Goal: Information Seeking & Learning: Learn about a topic

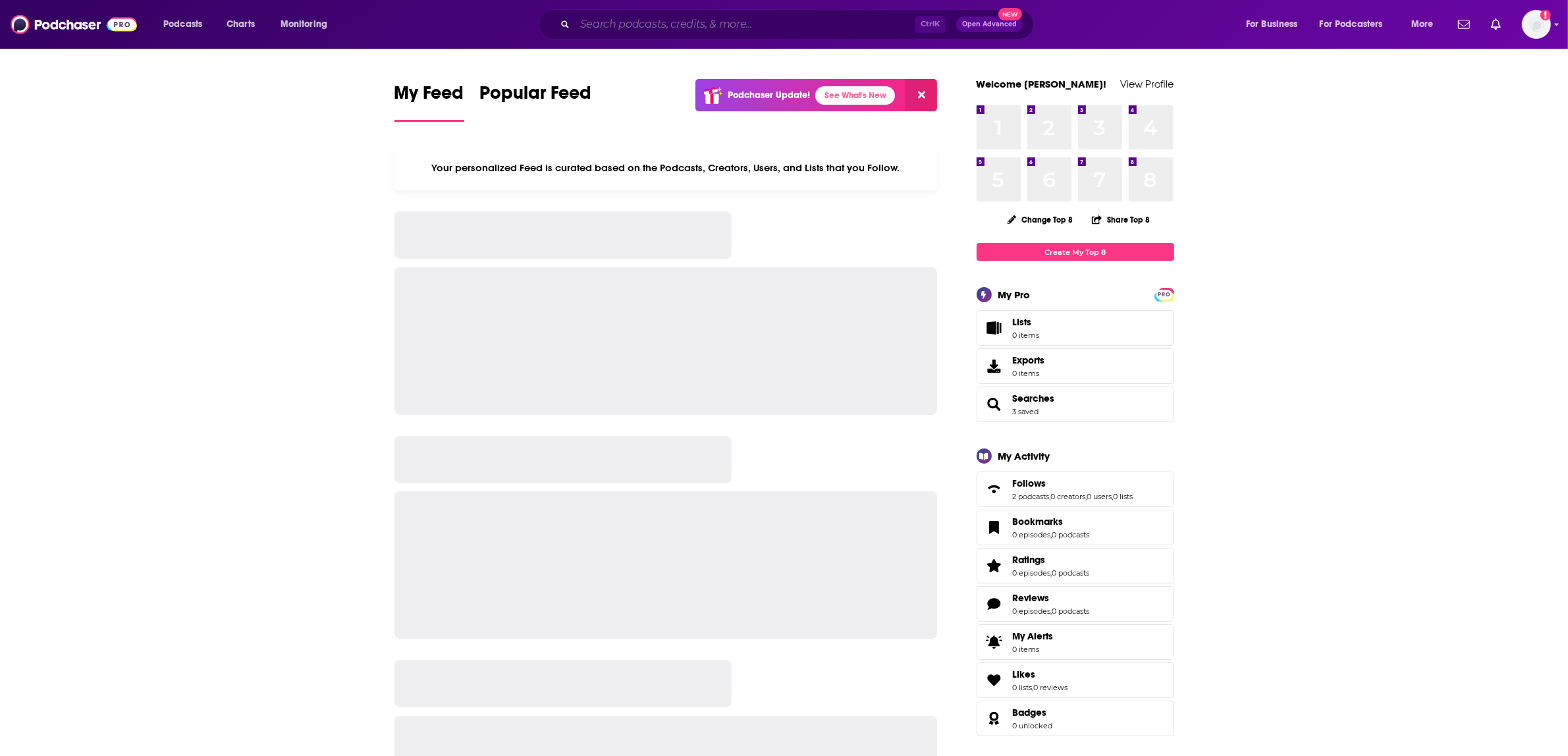
click at [649, 23] on input "Search podcasts, credits, & more..." at bounding box center [745, 24] width 340 height 21
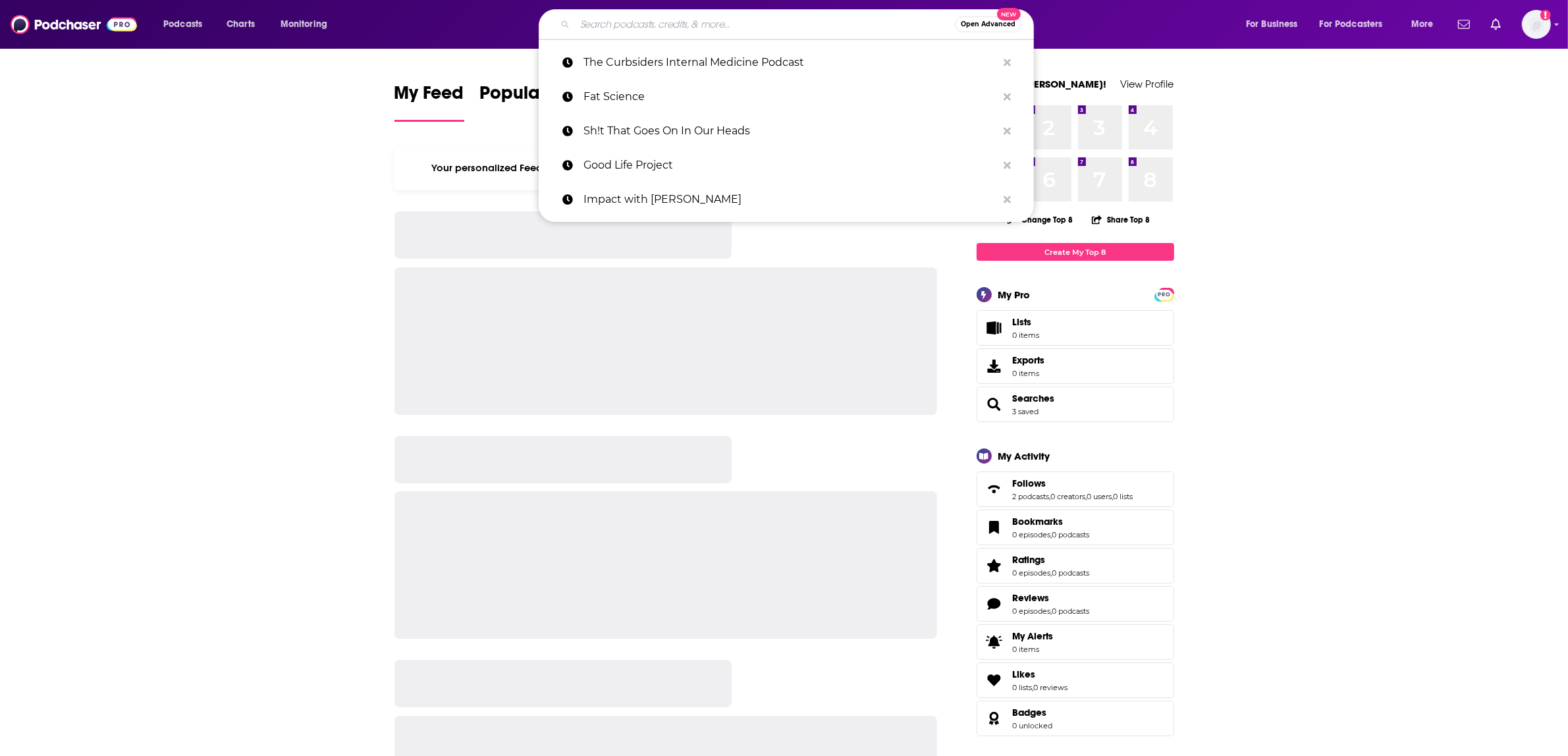
paste input "In Fact with [PERSON_NAME]"
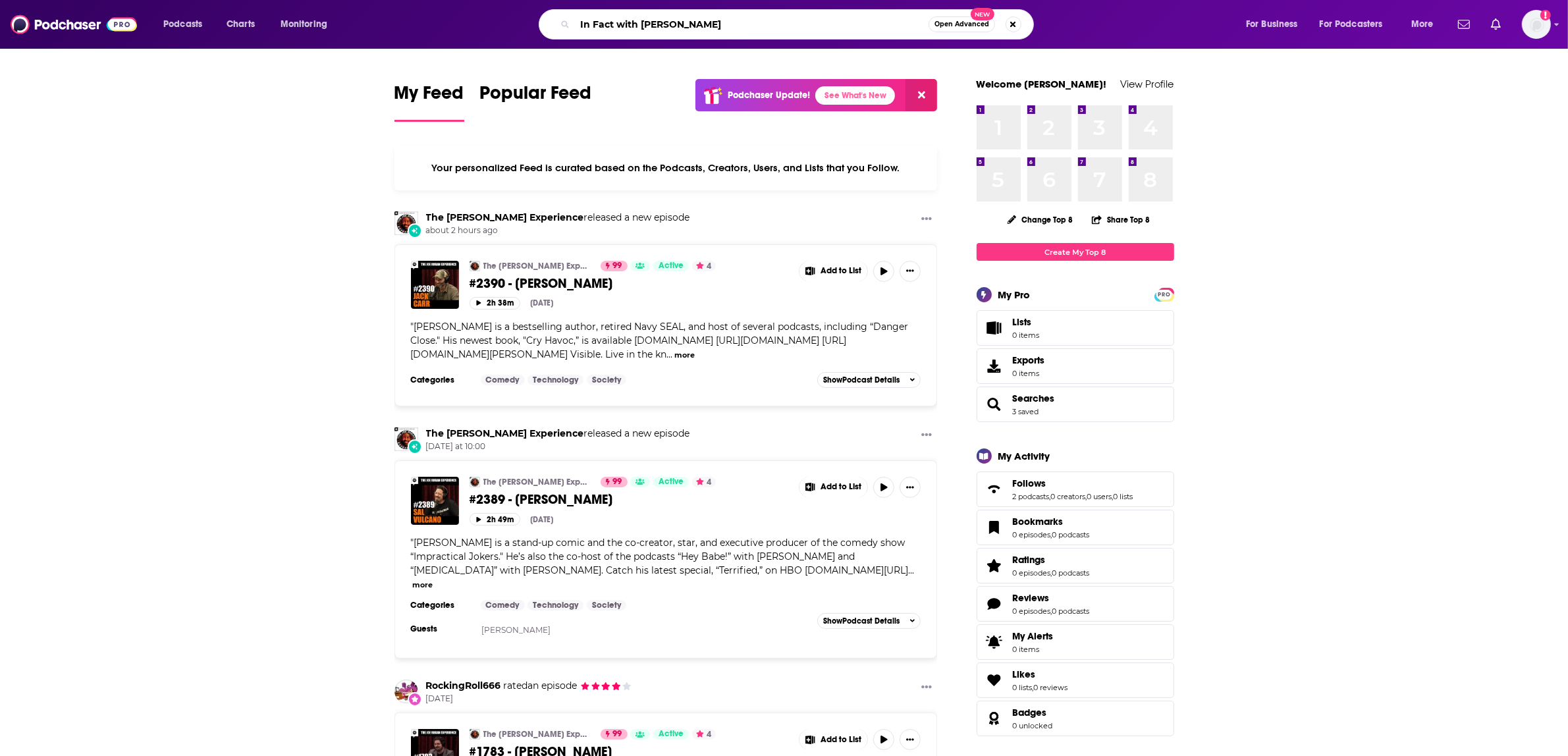
type input "In Fact with [PERSON_NAME]"
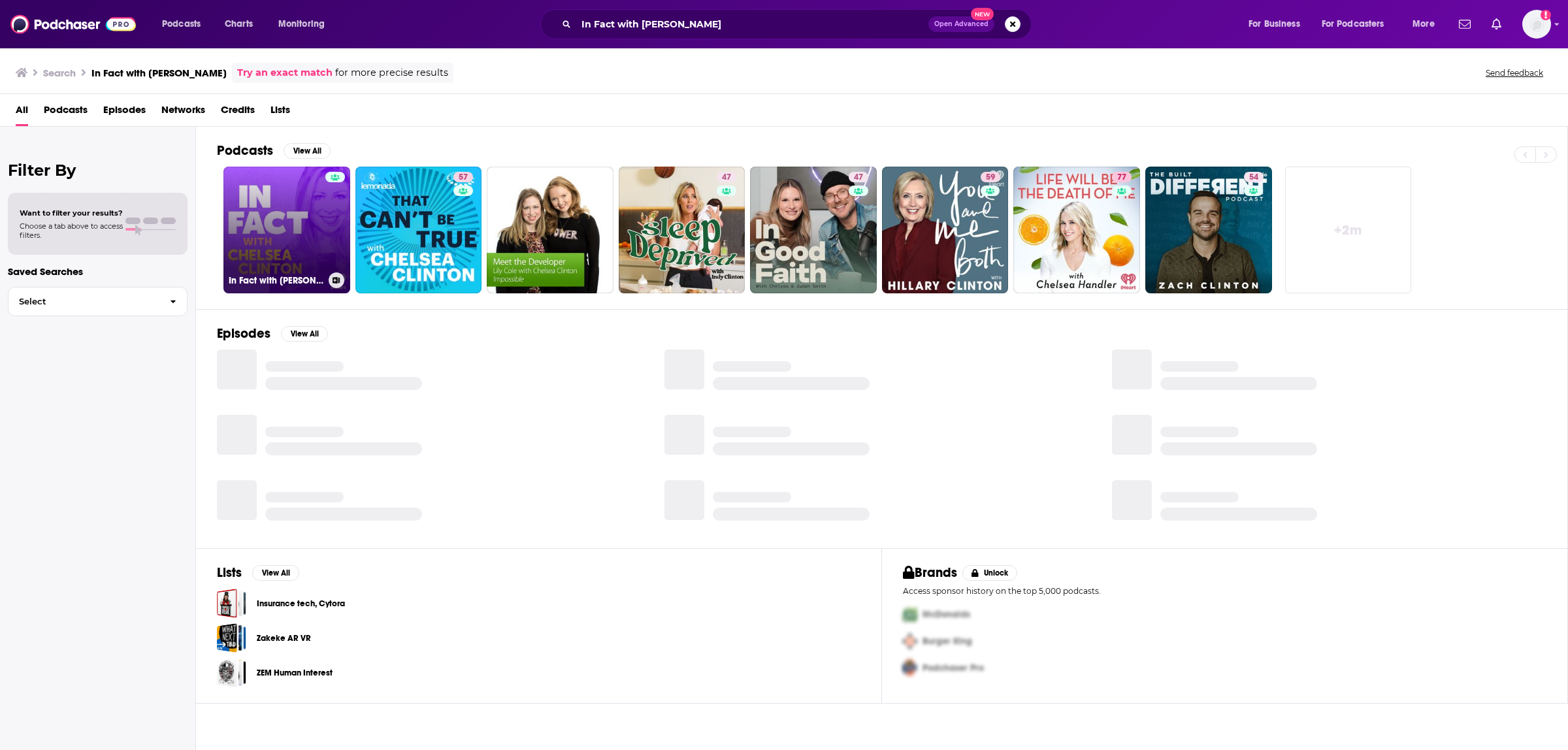
click at [295, 200] on link "In Fact with [PERSON_NAME]" at bounding box center [286, 229] width 127 height 127
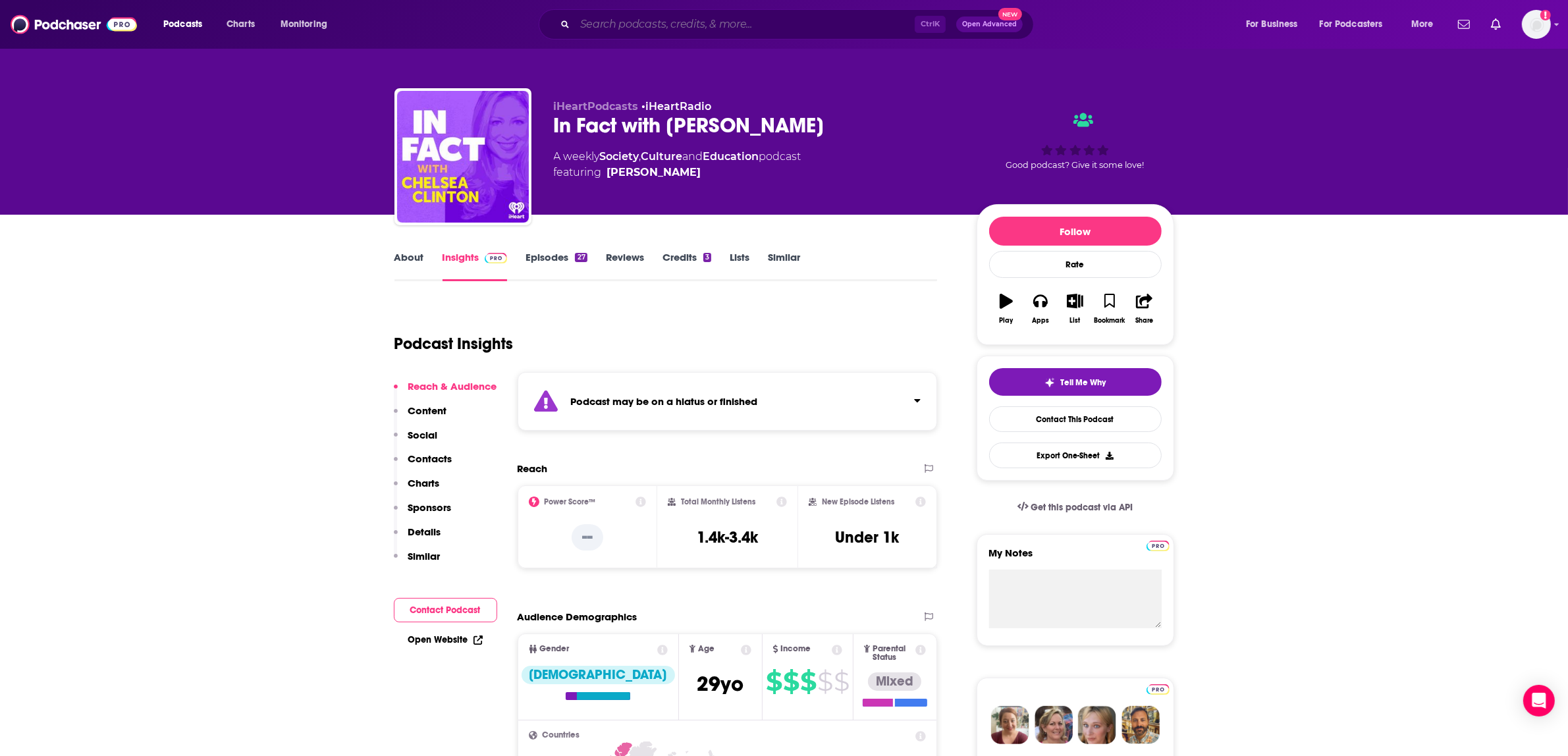
click at [640, 28] on input "Search podcasts, credits, & more..." at bounding box center [745, 24] width 340 height 21
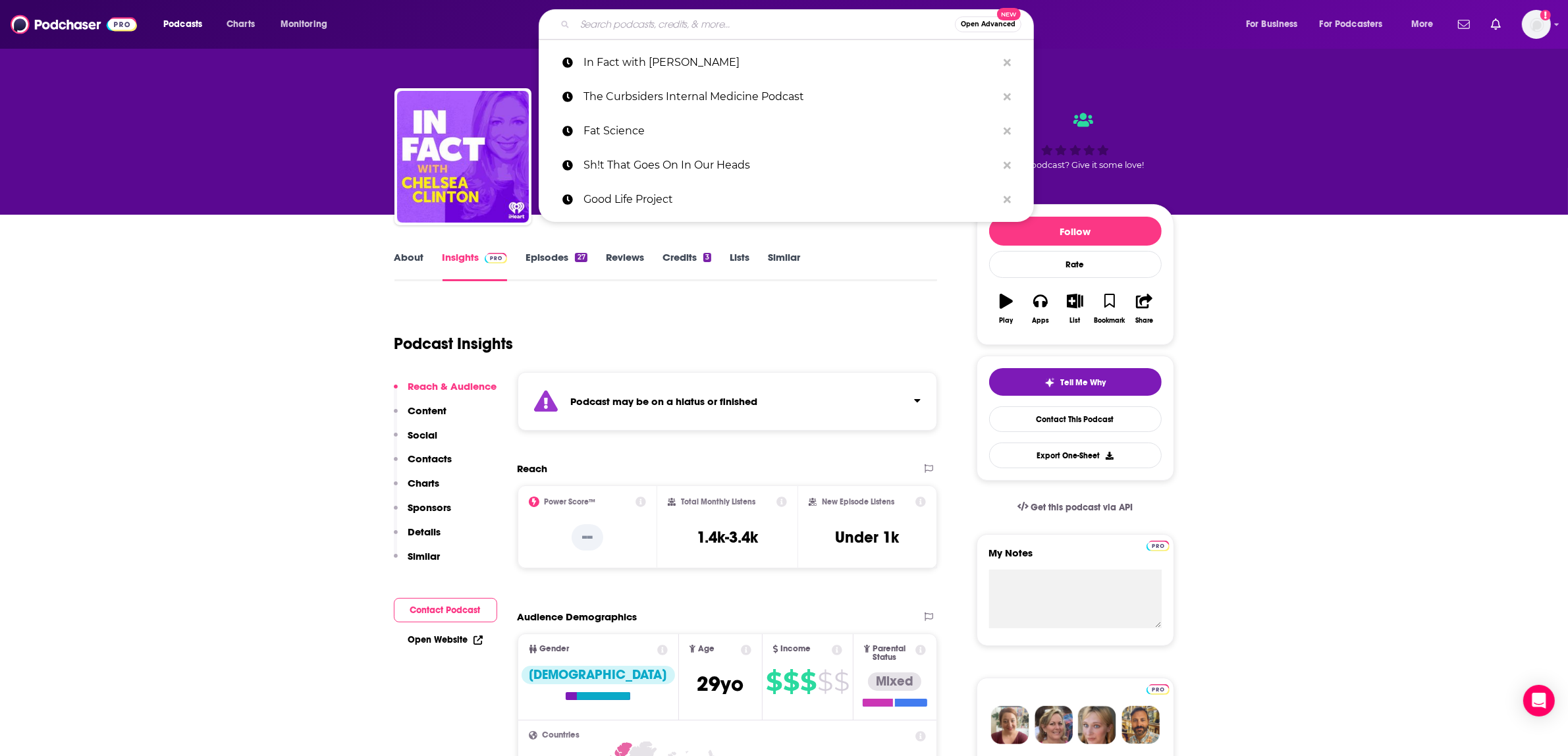
paste input "The [PERSON_NAME] Show"
type input "The [PERSON_NAME] Show"
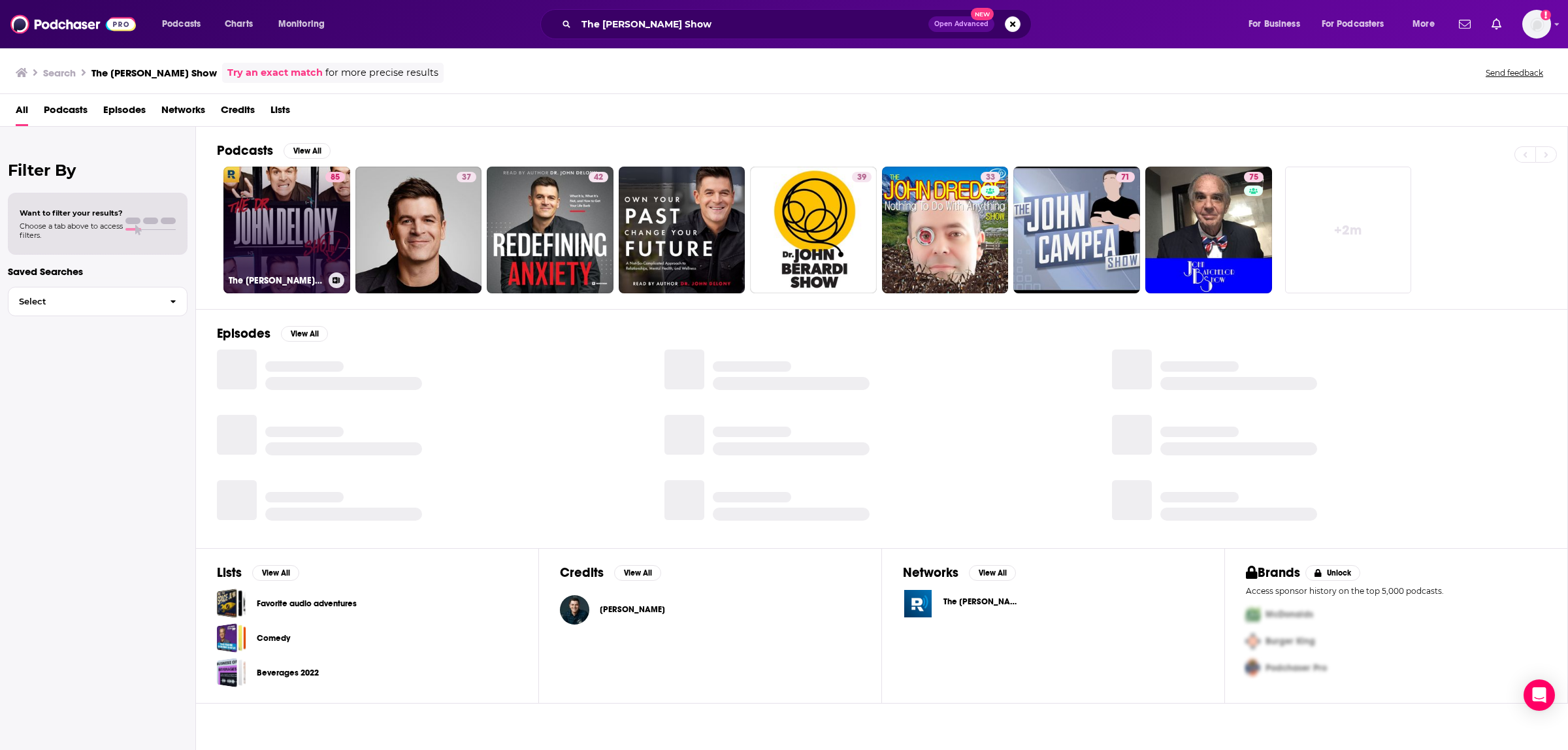
click at [311, 229] on link "85 The [PERSON_NAME] Show" at bounding box center [286, 229] width 127 height 127
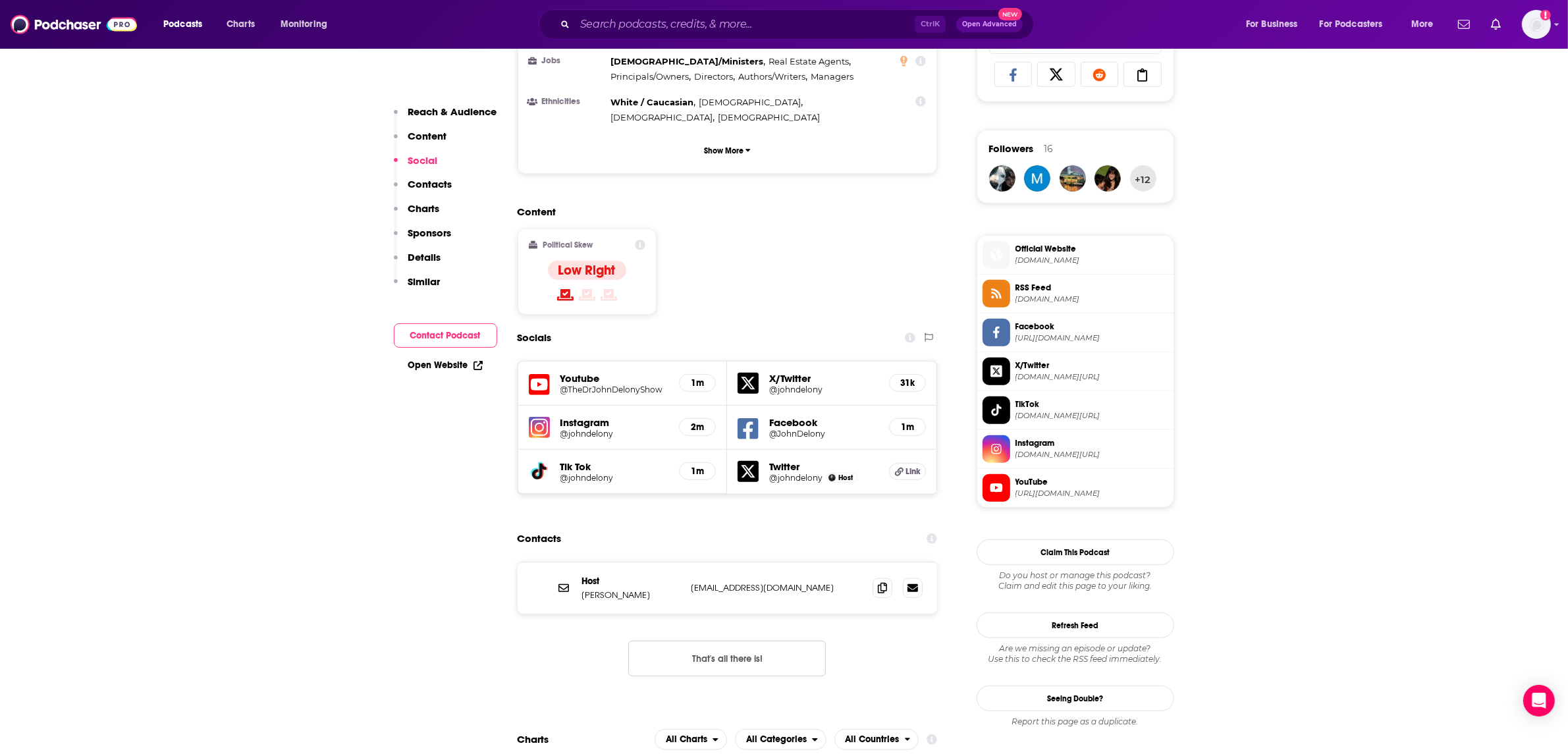
scroll to position [988, 0]
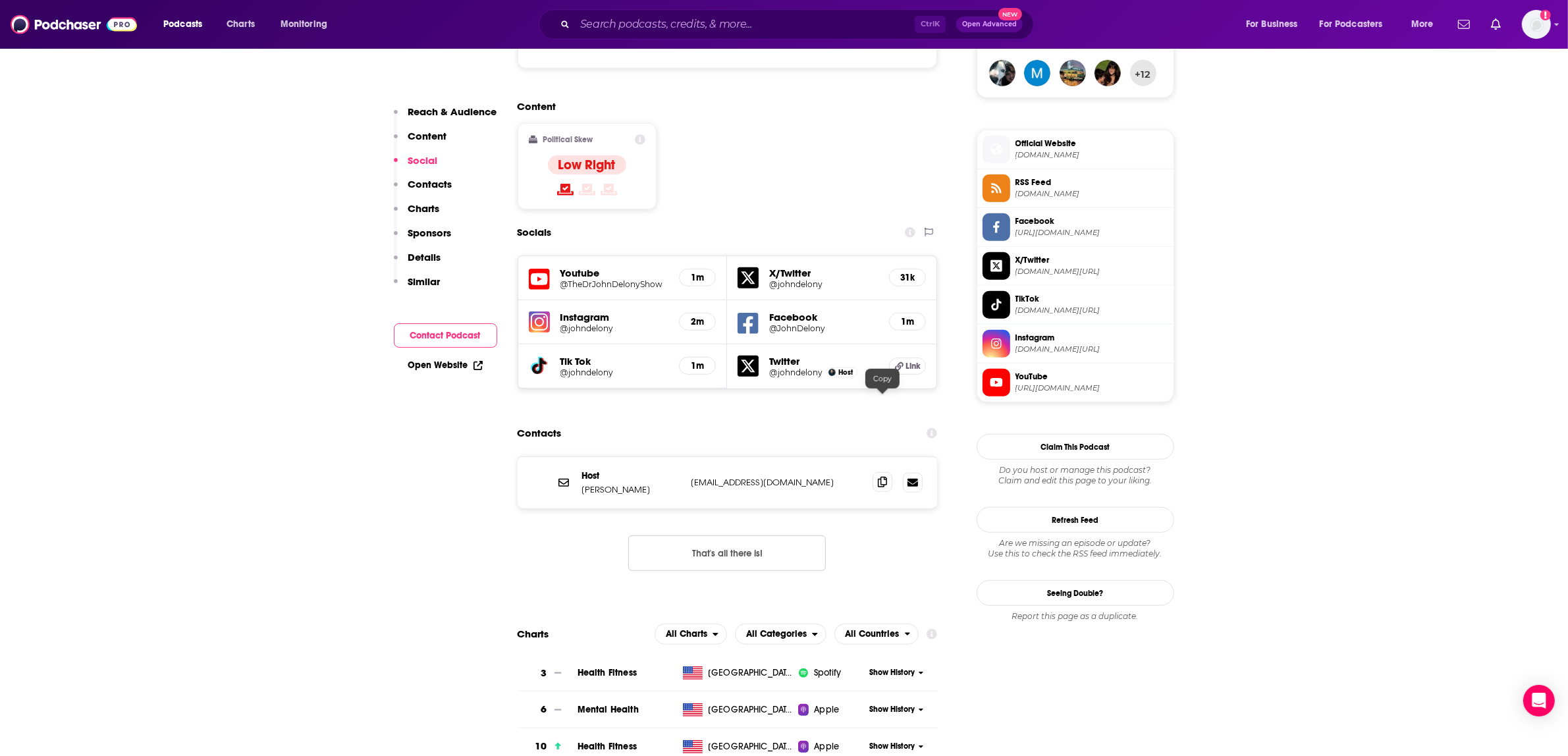
click at [883, 477] on icon at bounding box center [882, 482] width 9 height 10
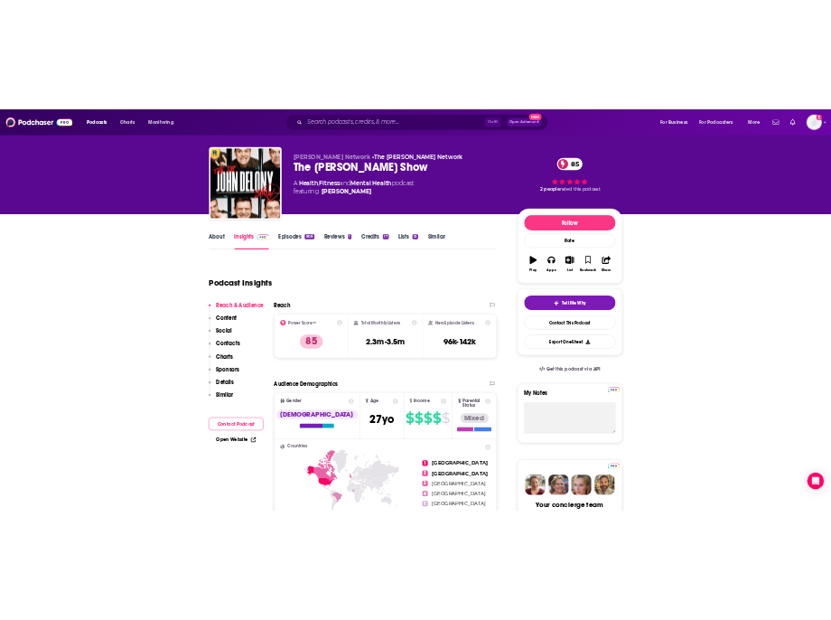
scroll to position [0, 0]
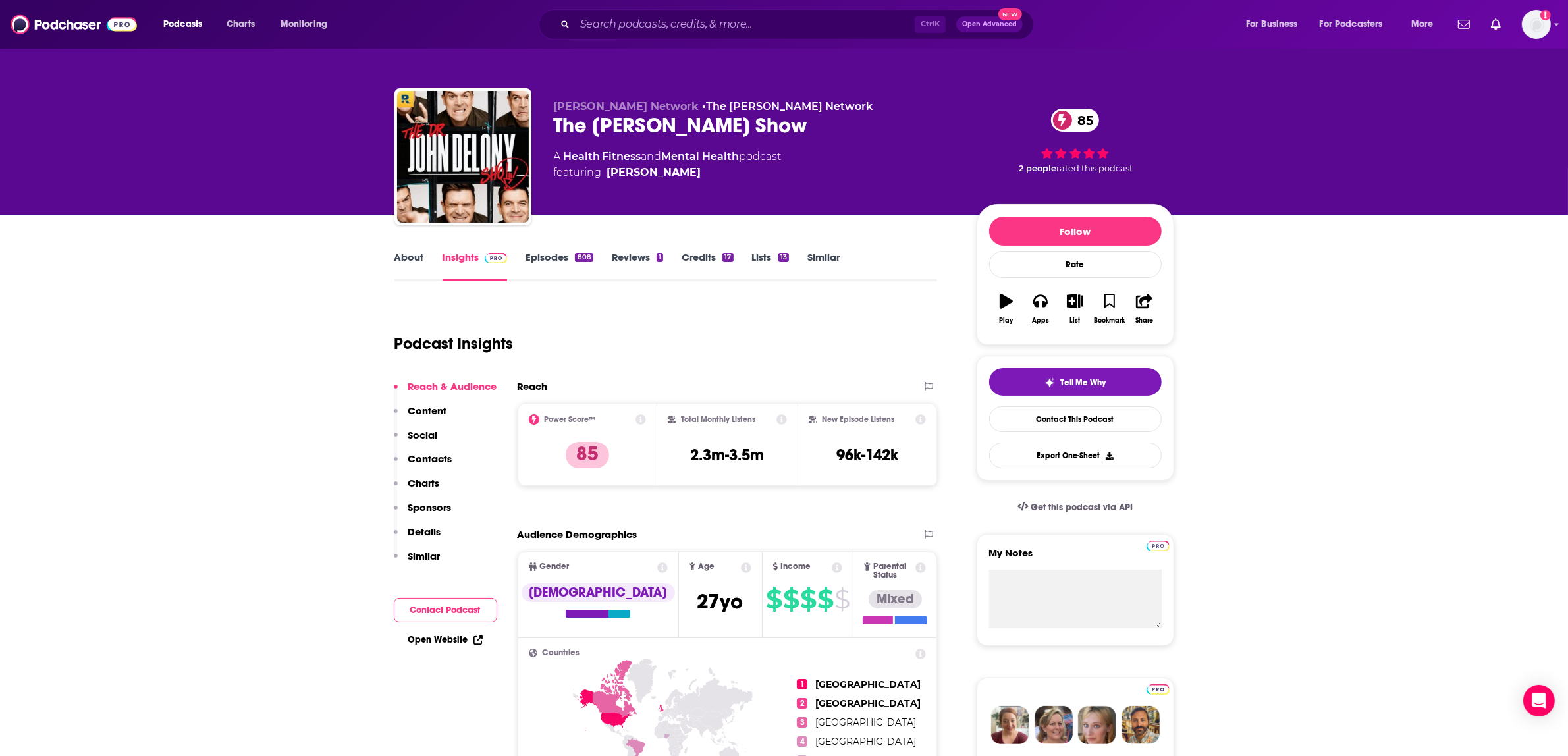
click at [736, 122] on div "The [PERSON_NAME] Show 85" at bounding box center [754, 125] width 401 height 26
drag, startPoint x: 807, startPoint y: 126, endPoint x: 528, endPoint y: 119, distance: 279.1
click at [541, 133] on div "[PERSON_NAME] Network • The [PERSON_NAME] Network The [PERSON_NAME] Show 85 A H…" at bounding box center [784, 159] width 780 height 142
copy h2 "The [PERSON_NAME] Show"
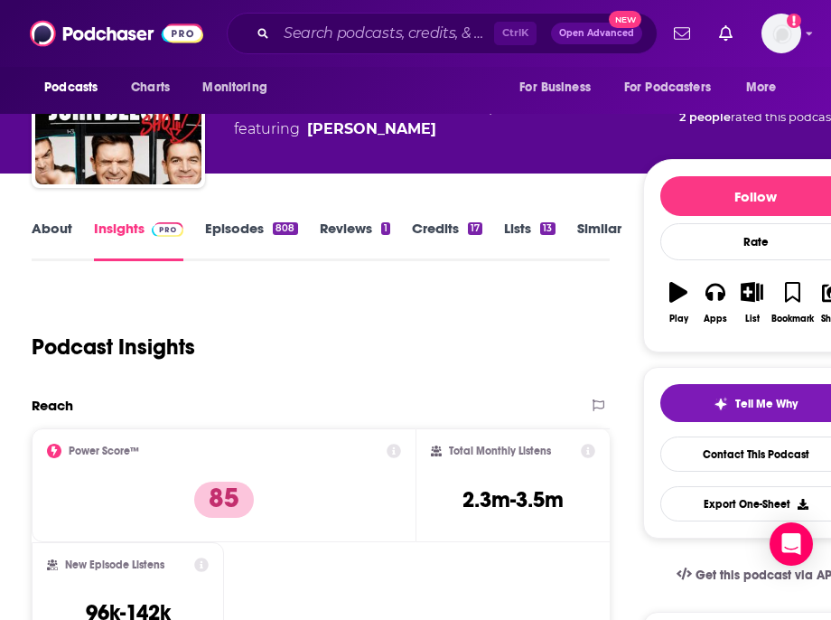
scroll to position [113, 0]
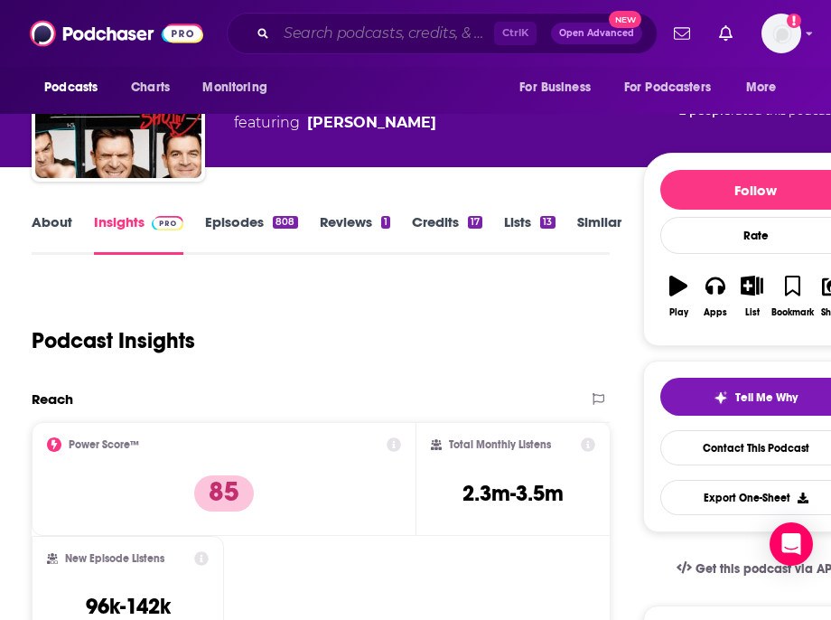
click at [436, 23] on input "Search podcasts, credits, & more..." at bounding box center [386, 33] width 218 height 29
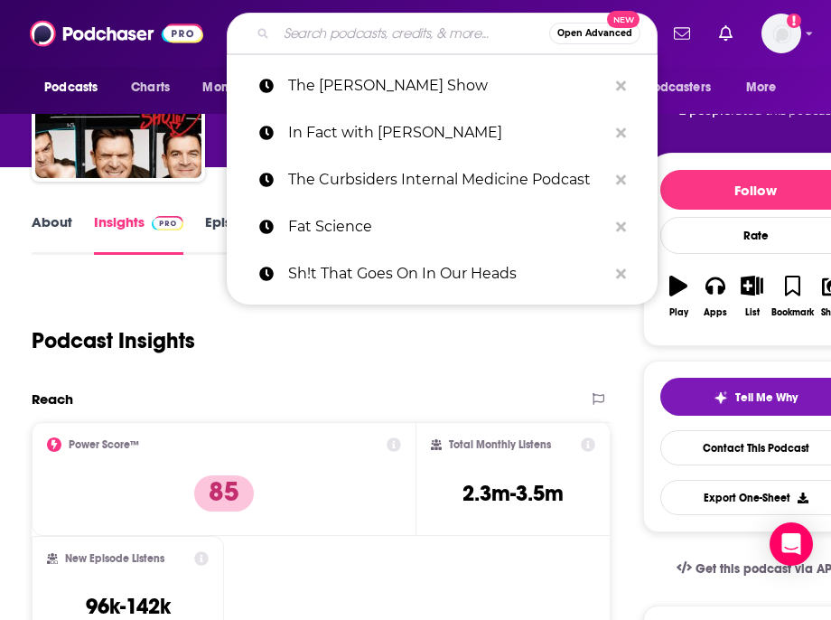
paste input "Stuff You Should Know"
type input "Stuff You Should Know"
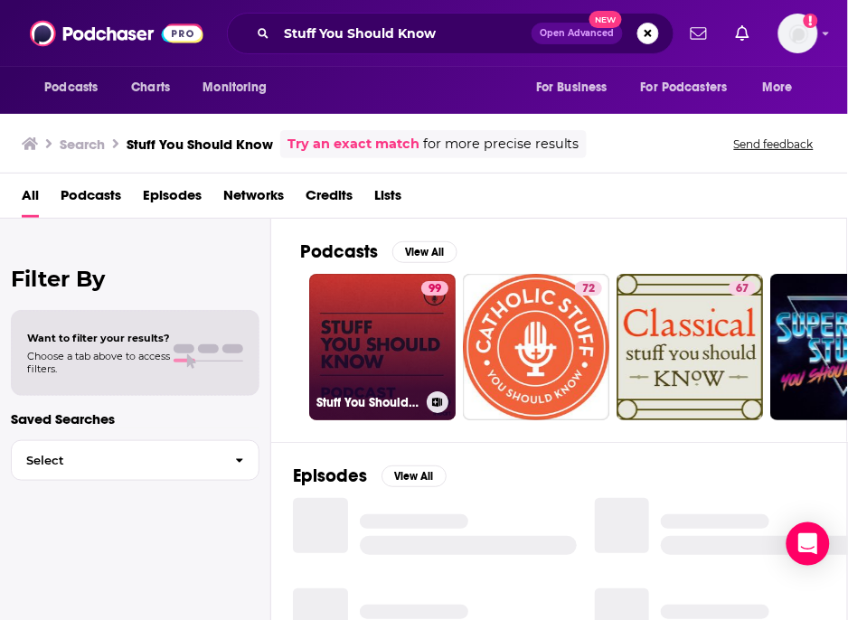
click at [377, 313] on link "99 Stuff You Should Know" at bounding box center [382, 347] width 146 height 146
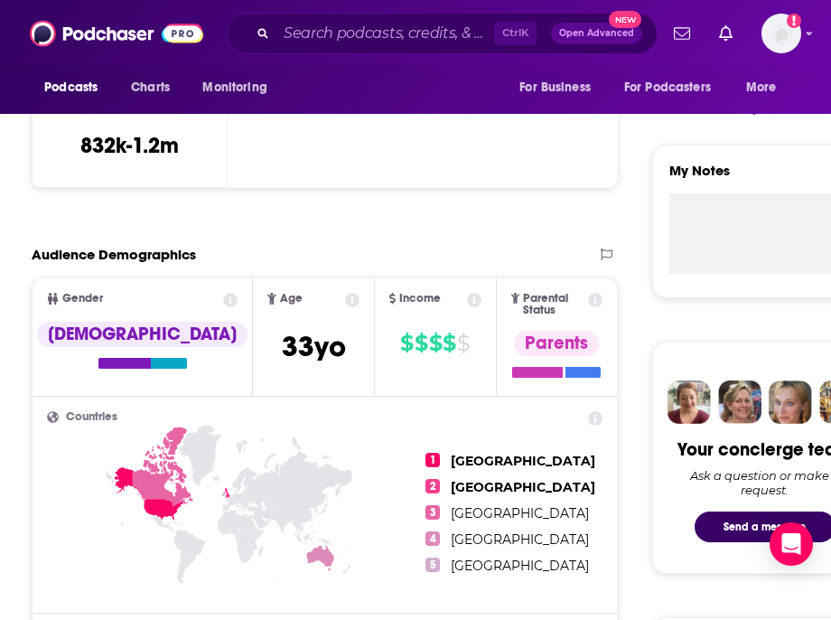
scroll to position [565, 0]
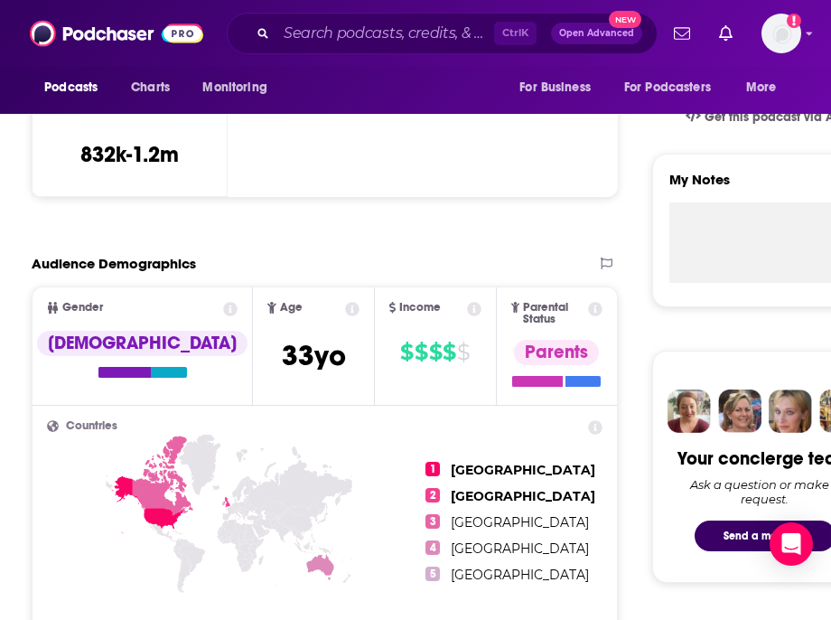
click at [369, 9] on div "Podcasts Charts Monitoring Ctrl K Open Advanced New For Business For Podcasters…" at bounding box center [415, 33] width 831 height 67
click at [362, 34] on input "Search podcasts, credits, & more..." at bounding box center [386, 33] width 218 height 29
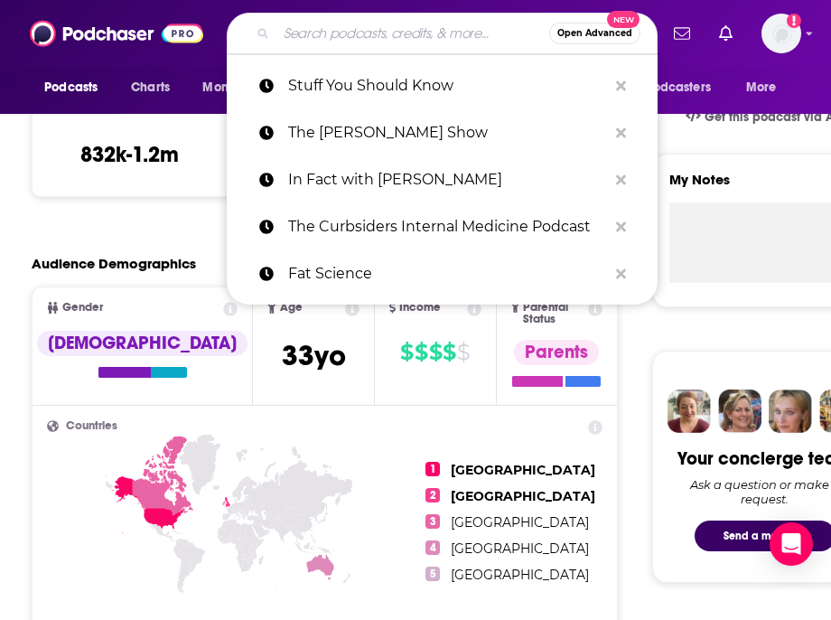
paste input "Impact with [PERSON_NAME]"
type input "Impact with [PERSON_NAME]"
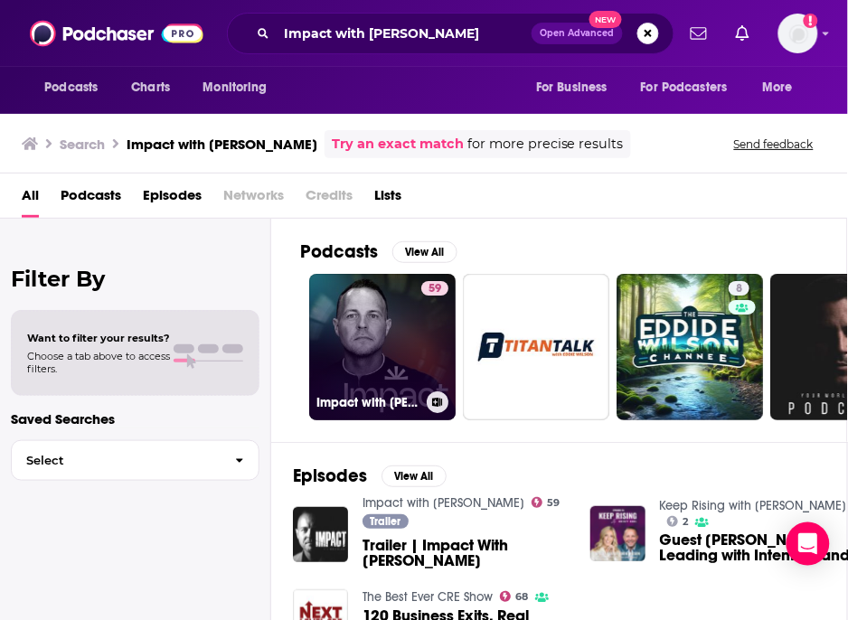
click at [429, 380] on div "59" at bounding box center [434, 336] width 27 height 110
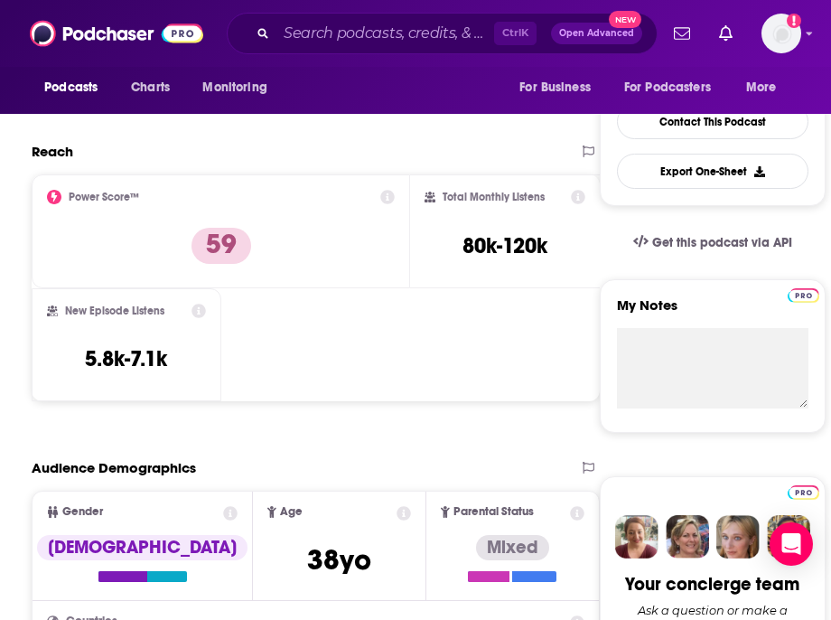
scroll to position [340, 0]
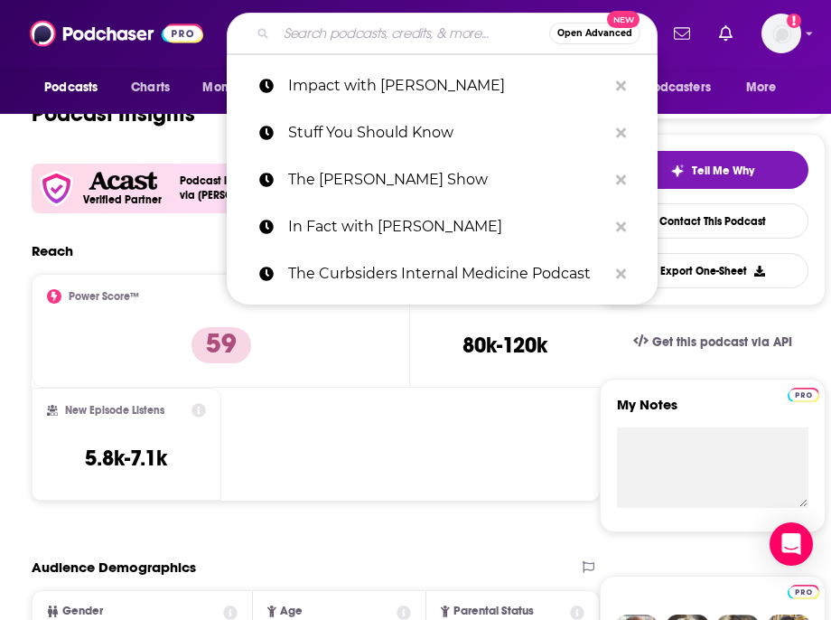
click at [343, 29] on input "Search podcasts, credits, & more..." at bounding box center [413, 33] width 273 height 29
paste input "Fat Science"
type input "Fat Science"
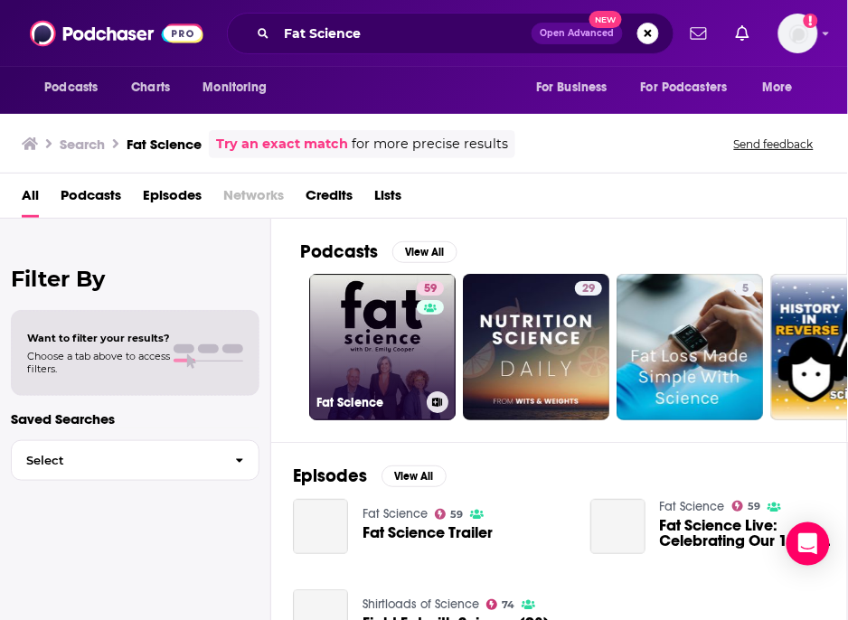
click at [377, 351] on link "59 Fat Science" at bounding box center [382, 347] width 146 height 146
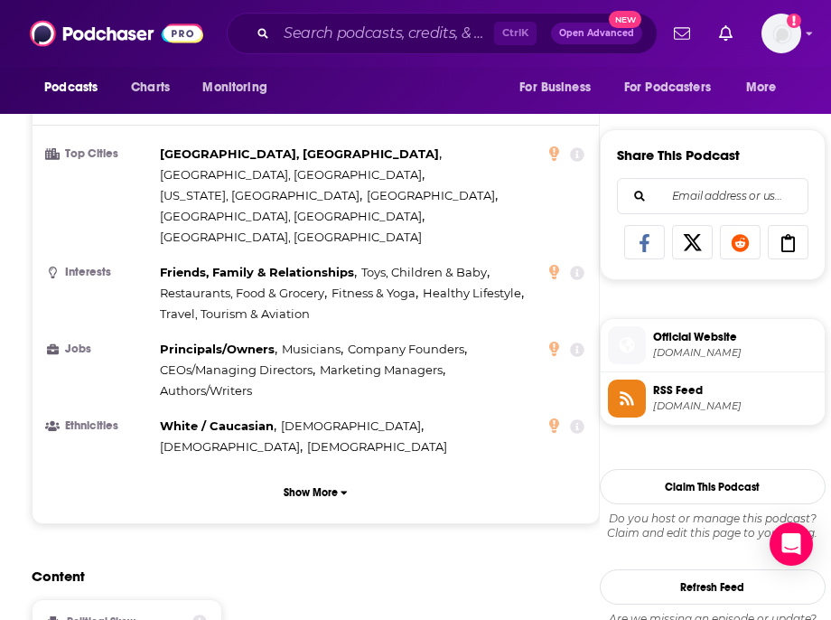
scroll to position [1130, 0]
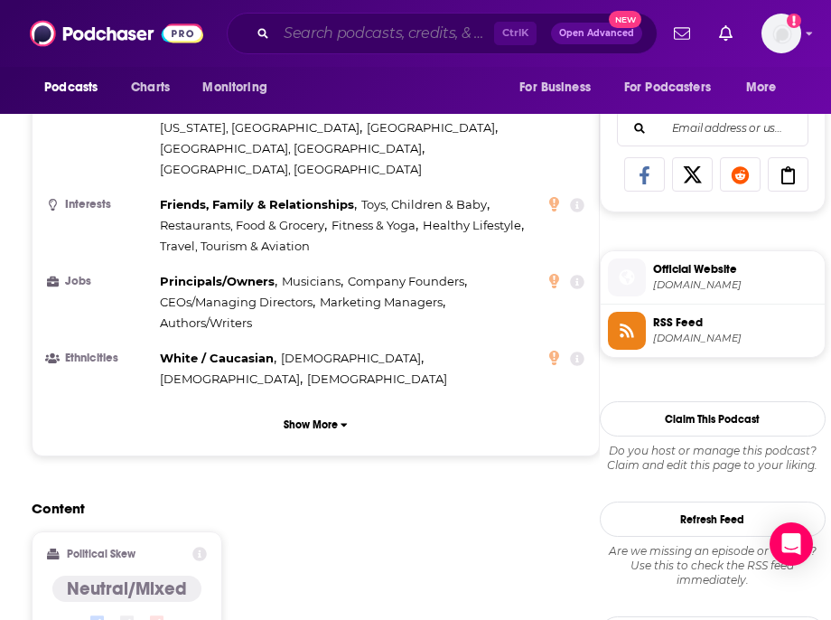
click at [318, 29] on input "Search podcasts, credits, & more..." at bounding box center [386, 33] width 218 height 29
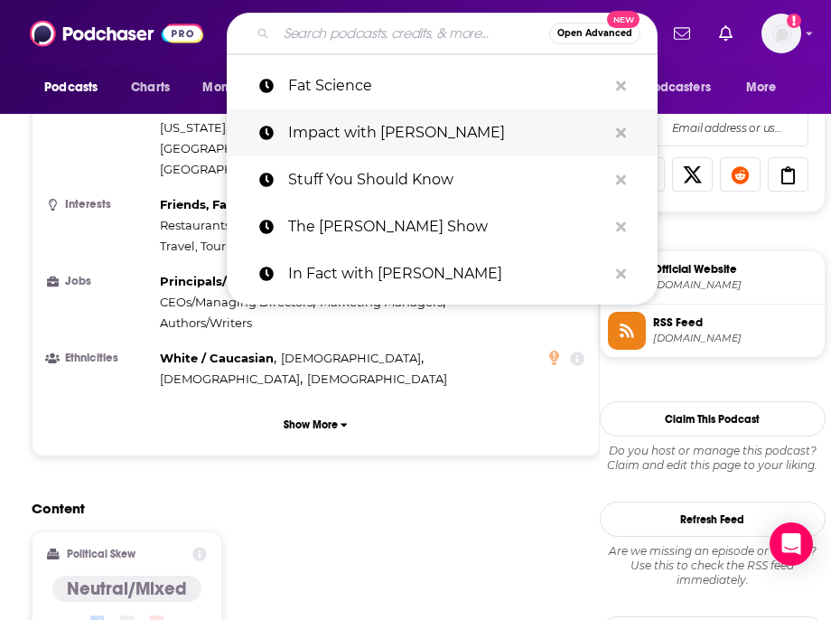
click at [335, 149] on p "Impact with [PERSON_NAME]" at bounding box center [447, 132] width 319 height 47
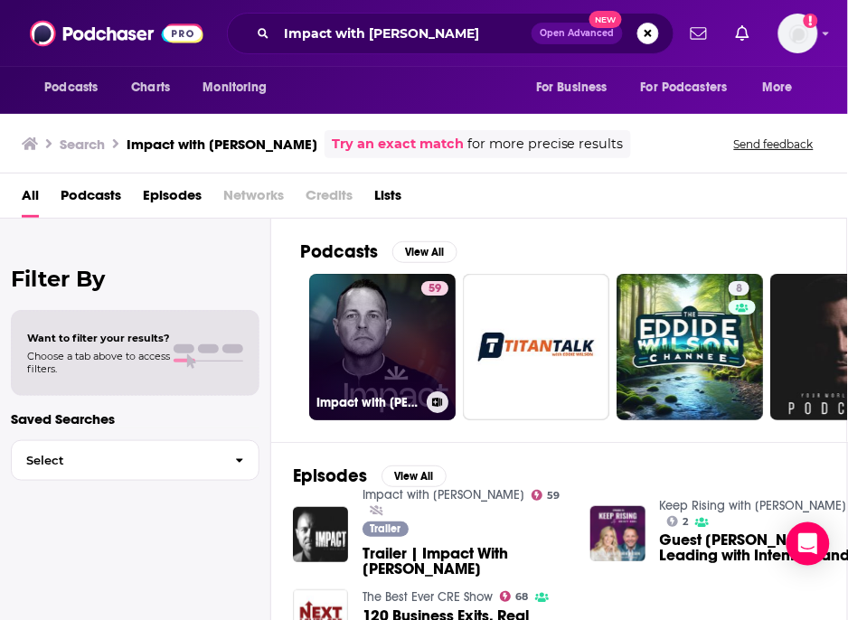
click at [366, 344] on link "59 Impact with [PERSON_NAME]" at bounding box center [382, 347] width 146 height 146
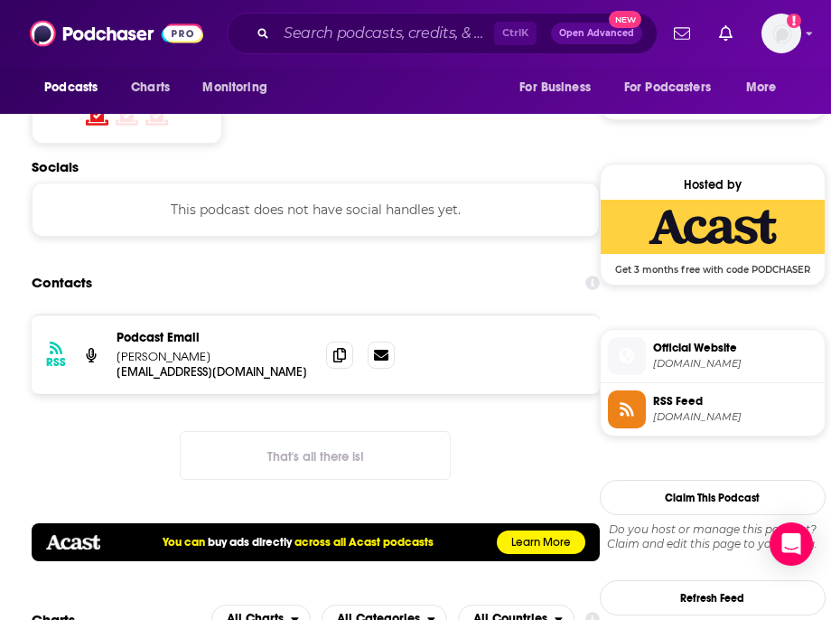
scroll to position [1355, 0]
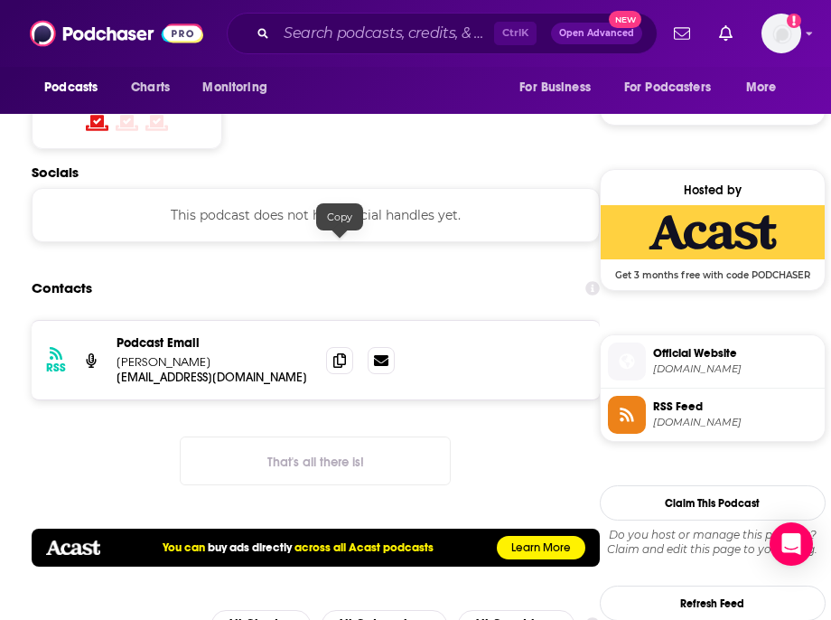
click at [340, 235] on div at bounding box center [340, 230] width 15 height 15
click at [345, 352] on icon at bounding box center [339, 359] width 13 height 14
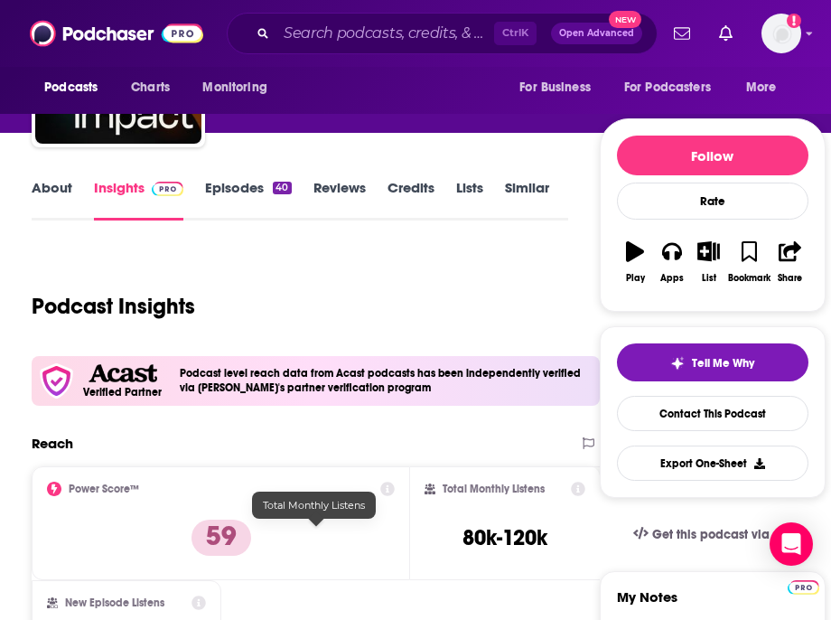
scroll to position [0, 0]
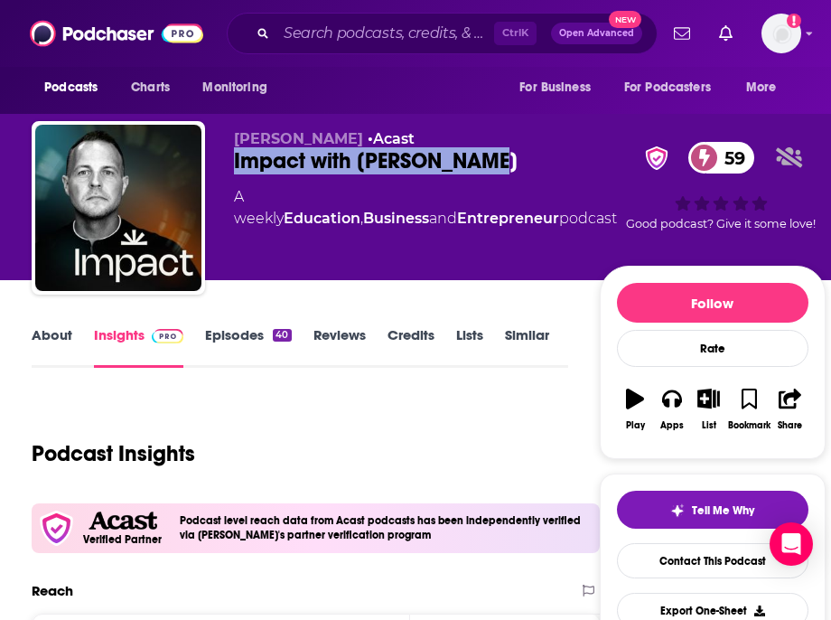
drag, startPoint x: 492, startPoint y: 152, endPoint x: 220, endPoint y: 159, distance: 273.0
click at [220, 159] on div "[PERSON_NAME] • Acast Impact with [PERSON_NAME] 59 A weekly Education , Busines…" at bounding box center [429, 211] width 794 height 181
copy h2 "Impact with [PERSON_NAME]"
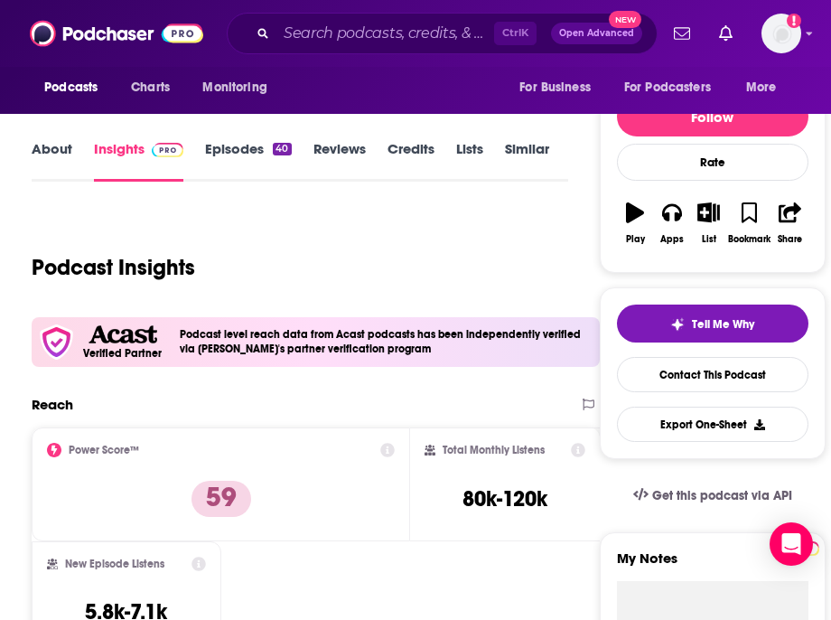
scroll to position [226, 0]
